Goal: Find specific page/section: Find specific page/section

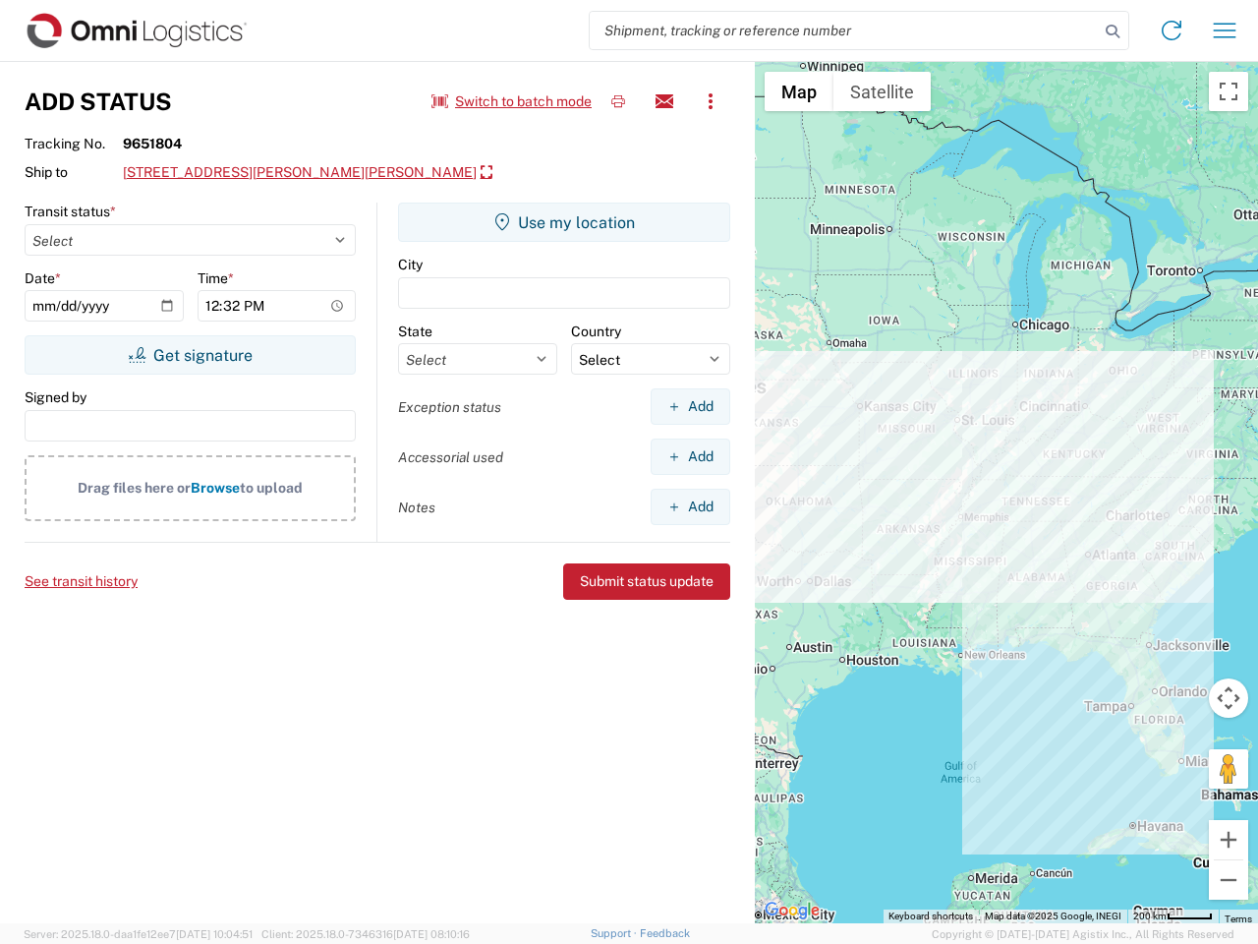
click at [844, 30] on input "search" at bounding box center [844, 30] width 509 height 37
click at [1113, 31] on icon at bounding box center [1113, 32] width 28 height 28
click at [1172, 30] on icon at bounding box center [1171, 30] width 31 height 31
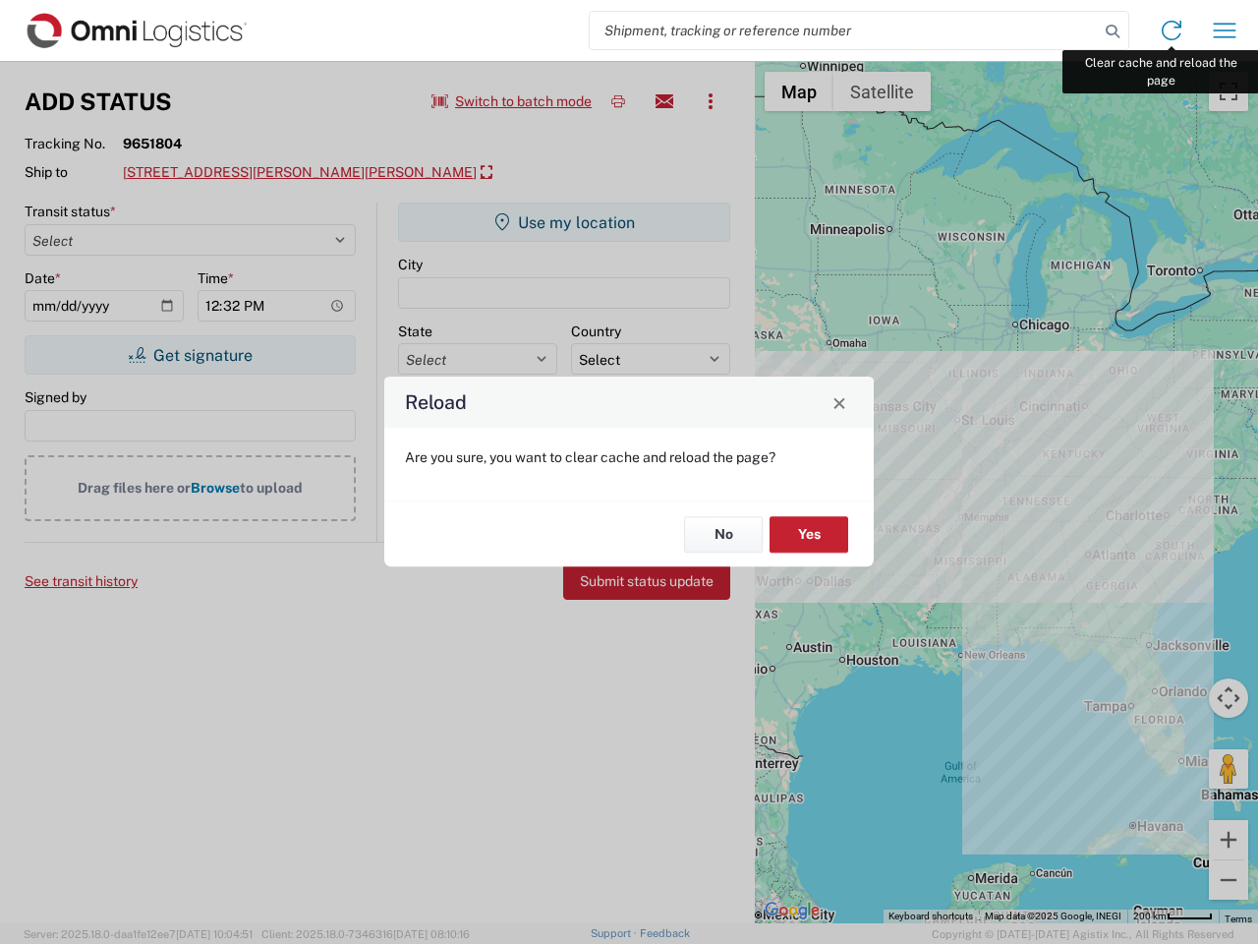
click at [1225, 30] on div "Reload Are you sure, you want to clear cache and reload the page? No Yes" at bounding box center [629, 472] width 1258 height 944
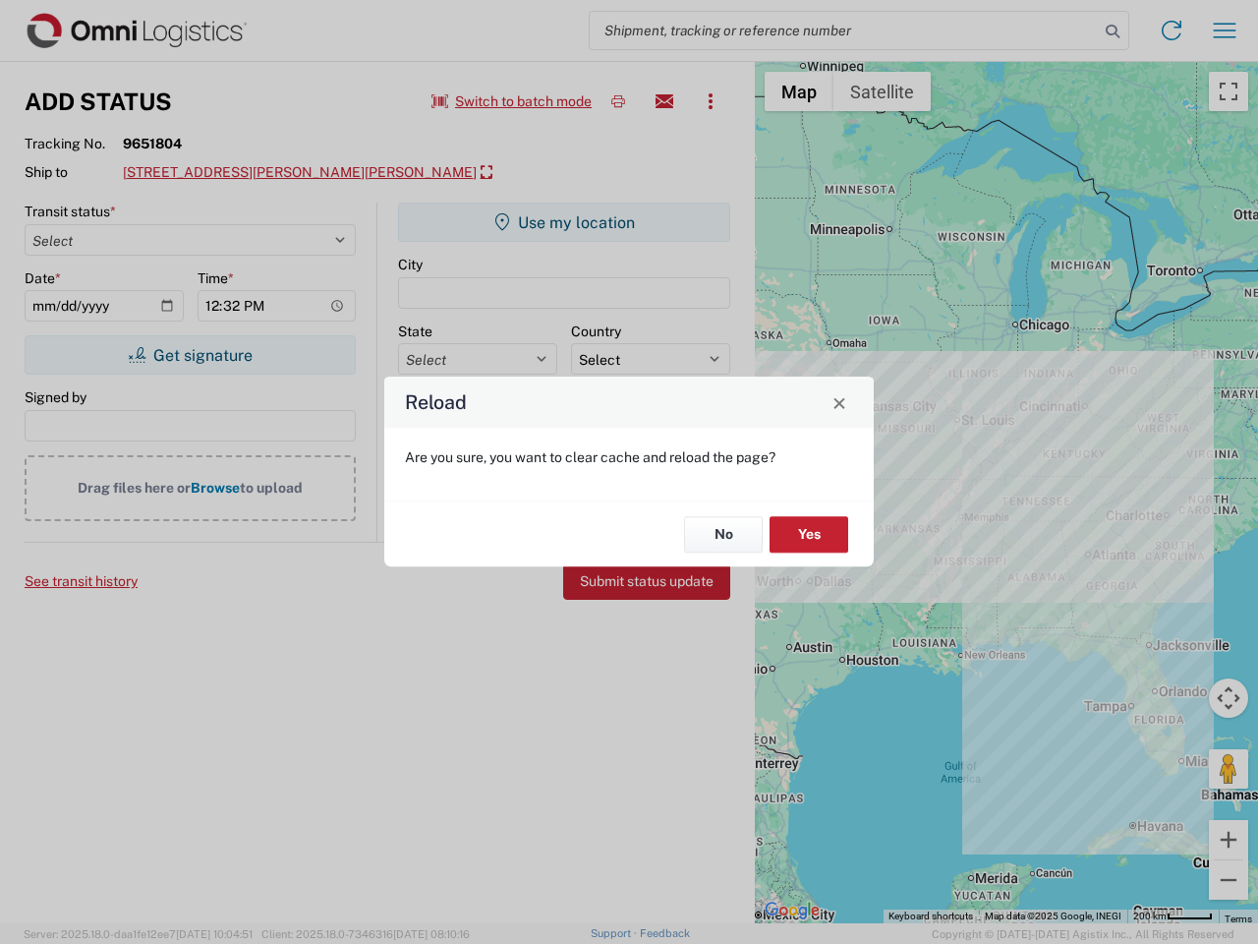
click at [512, 101] on div "Reload Are you sure, you want to clear cache and reload the page? No Yes" at bounding box center [629, 472] width 1258 height 944
click at [618, 101] on div "Reload Are you sure, you want to clear cache and reload the page? No Yes" at bounding box center [629, 472] width 1258 height 944
click at [664, 101] on div "Reload Are you sure, you want to clear cache and reload the page? No Yes" at bounding box center [629, 472] width 1258 height 944
click at [711, 101] on div "Reload Are you sure, you want to clear cache and reload the page? No Yes" at bounding box center [629, 472] width 1258 height 944
click at [302, 173] on div "Reload Are you sure, you want to clear cache and reload the page? No Yes" at bounding box center [629, 472] width 1258 height 944
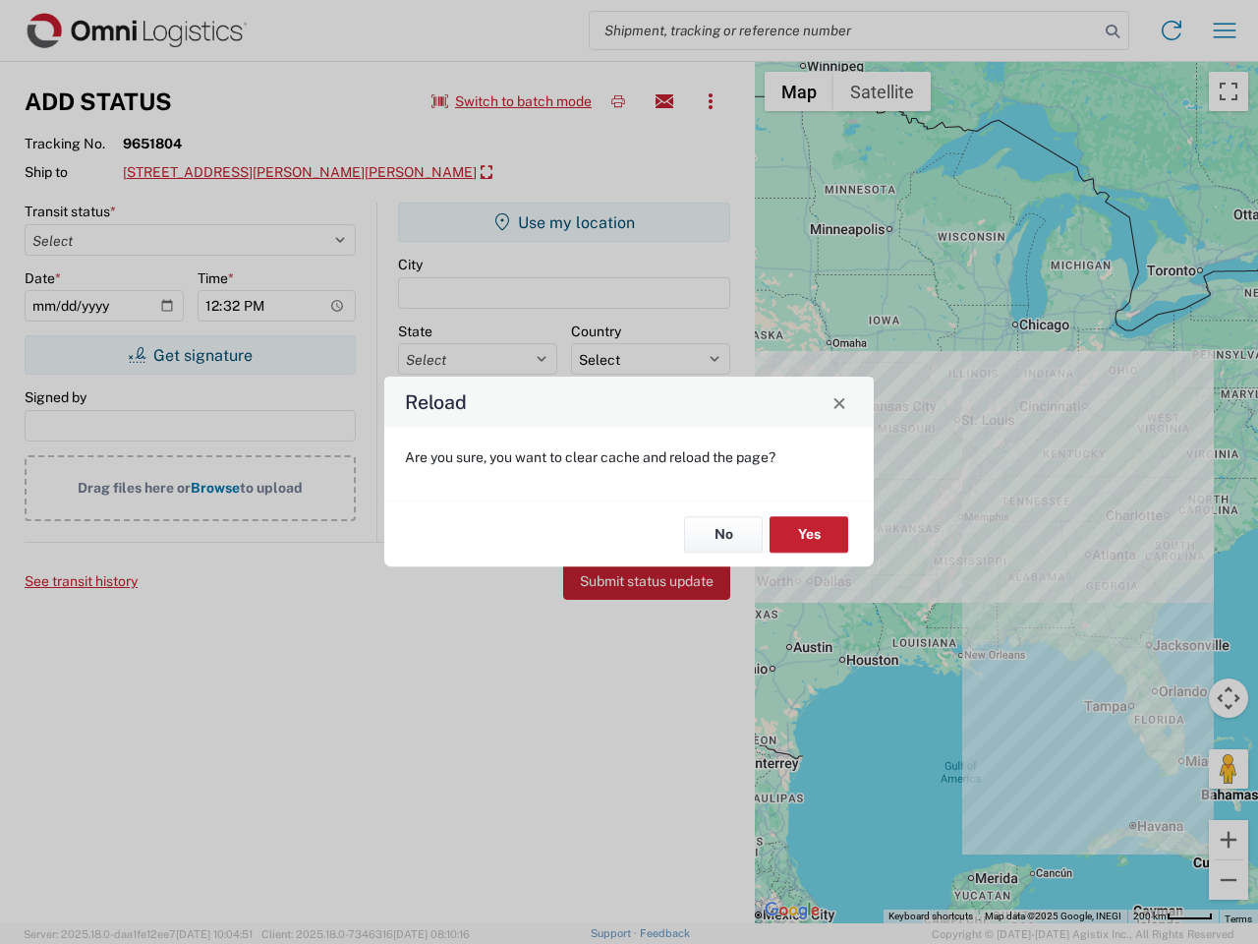
click at [190, 355] on div "Reload Are you sure, you want to clear cache and reload the page? No Yes" at bounding box center [629, 472] width 1258 height 944
